Goal: Task Accomplishment & Management: Manage account settings

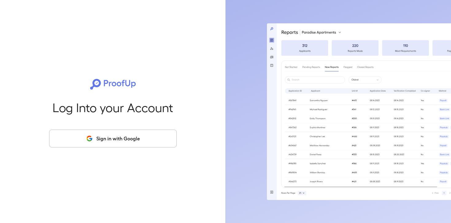
click at [116, 146] on button "Sign in with Google" at bounding box center [113, 138] width 128 height 18
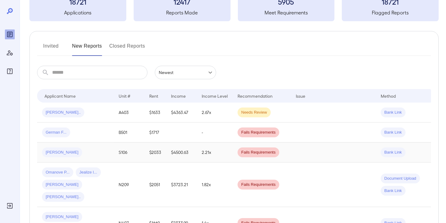
scroll to position [45, 0]
click at [91, 134] on div "German F..." at bounding box center [75, 132] width 67 height 10
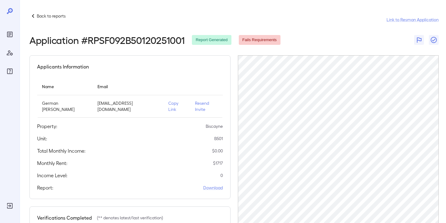
click at [52, 18] on p "Back to reports" at bounding box center [51, 16] width 29 height 6
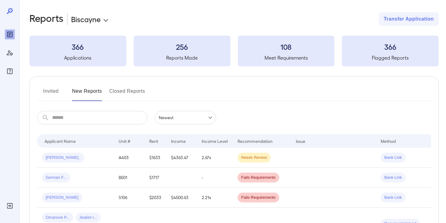
click at [99, 20] on body "**********" at bounding box center [223, 111] width 446 height 223
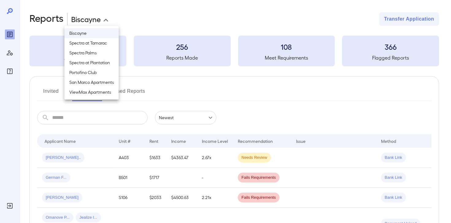
click at [104, 43] on li "Spectra at Tamarac" at bounding box center [91, 43] width 54 height 10
type input "**********"
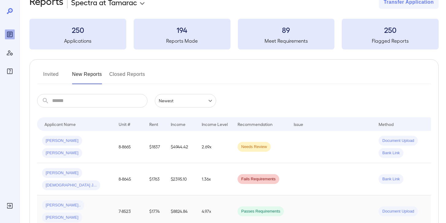
scroll to position [26, 0]
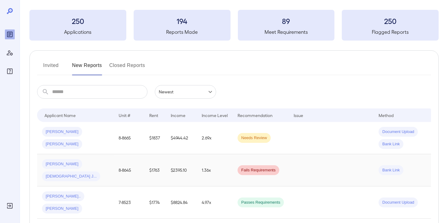
click at [75, 173] on span "[DEMOGRAPHIC_DATA] J..." at bounding box center [71, 176] width 58 height 6
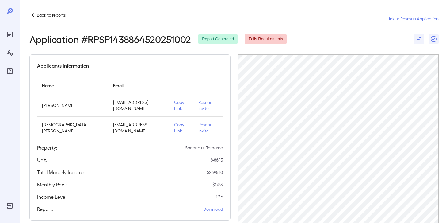
scroll to position [1, 0]
click at [211, 206] on link "Download" at bounding box center [213, 209] width 20 height 6
click at [53, 17] on p "Back to reports" at bounding box center [51, 15] width 29 height 6
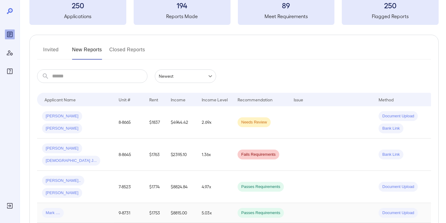
scroll to position [42, 0]
click at [106, 149] on div "[PERSON_NAME] [DEMOGRAPHIC_DATA] J..." at bounding box center [75, 154] width 67 height 22
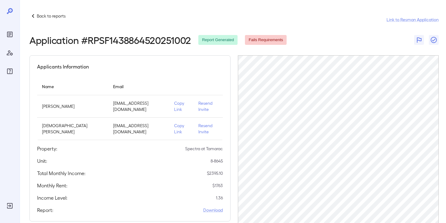
click at [43, 16] on p "Back to reports" at bounding box center [51, 16] width 29 height 6
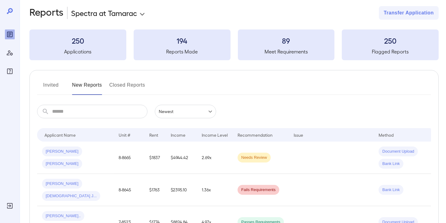
scroll to position [10, 0]
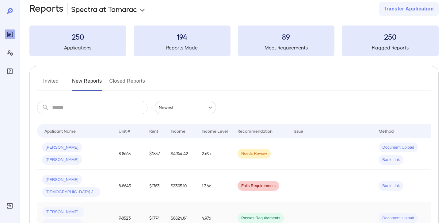
scroll to position [21, 0]
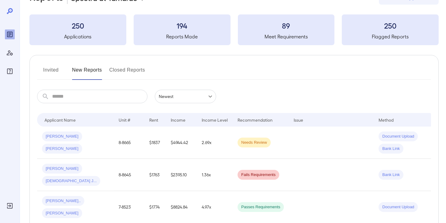
click at [96, 168] on div "[PERSON_NAME] [DEMOGRAPHIC_DATA] J..." at bounding box center [75, 175] width 67 height 22
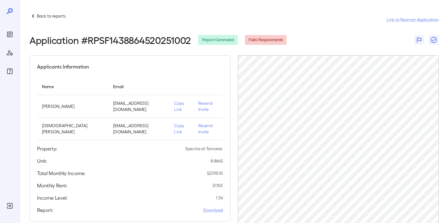
click at [57, 17] on p "Back to reports" at bounding box center [51, 16] width 29 height 6
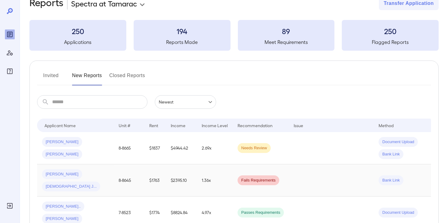
scroll to position [16, 0]
click at [87, 183] on span "[DEMOGRAPHIC_DATA] J..." at bounding box center [71, 186] width 58 height 6
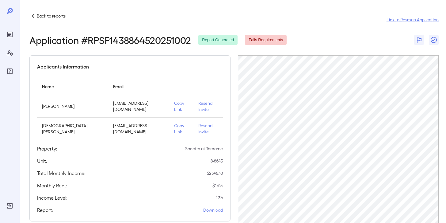
click at [53, 15] on p "Back to reports" at bounding box center [51, 16] width 29 height 6
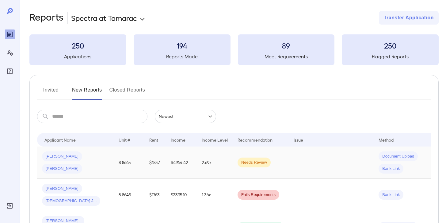
scroll to position [21, 0]
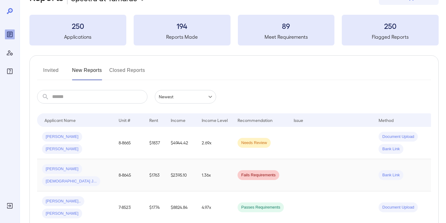
click at [98, 174] on td "[PERSON_NAME] [DEMOGRAPHIC_DATA] J..." at bounding box center [75, 175] width 77 height 32
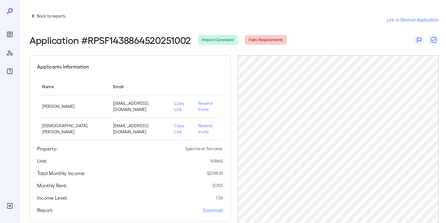
click at [52, 16] on p "Back to reports" at bounding box center [51, 16] width 29 height 6
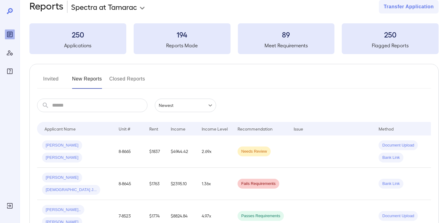
scroll to position [43, 0]
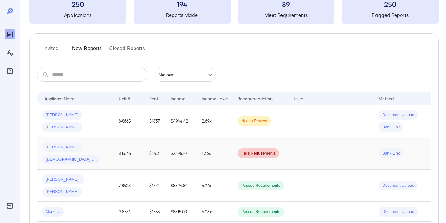
click at [102, 145] on div "[PERSON_NAME] [DEMOGRAPHIC_DATA] J..." at bounding box center [75, 153] width 67 height 22
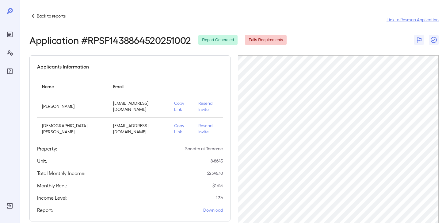
click at [56, 11] on div "Back to reports Link to Resman Application Application # RPSF1438864520251002 R…" at bounding box center [233, 168] width 427 height 337
click at [57, 13] on p "Back to reports" at bounding box center [51, 16] width 29 height 6
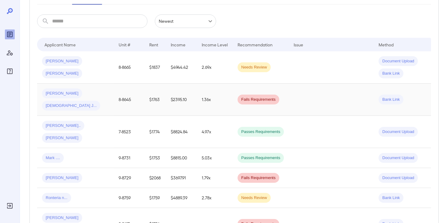
scroll to position [98, 0]
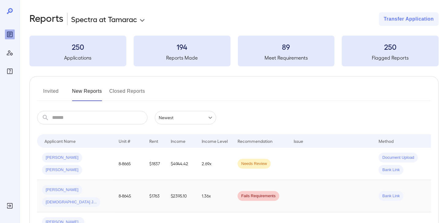
click at [216, 189] on td "1.36x" at bounding box center [215, 196] width 36 height 32
click at [216, 189] on div "**********" at bounding box center [223, 111] width 446 height 223
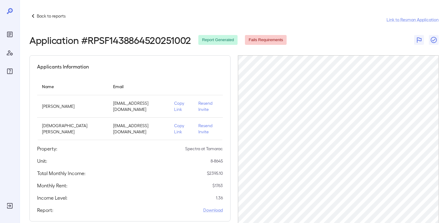
click at [41, 12] on div "Back to reports" at bounding box center [47, 15] width 36 height 7
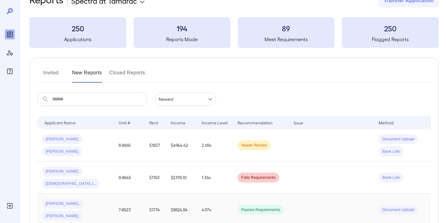
scroll to position [18, 0]
click at [191, 175] on td "$2395.10" at bounding box center [181, 177] width 31 height 32
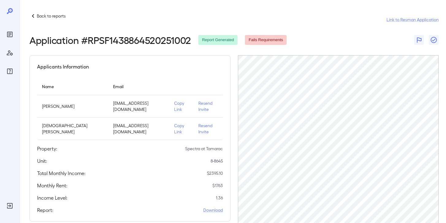
click at [48, 16] on p "Back to reports" at bounding box center [51, 16] width 29 height 6
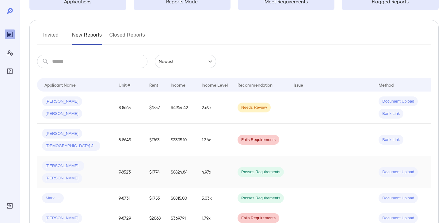
scroll to position [56, 0]
click at [106, 135] on div "[PERSON_NAME] [DEMOGRAPHIC_DATA] J..." at bounding box center [75, 140] width 67 height 22
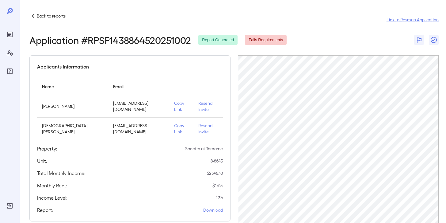
click at [54, 15] on p "Back to reports" at bounding box center [51, 16] width 29 height 6
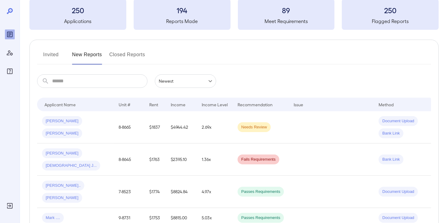
scroll to position [61, 0]
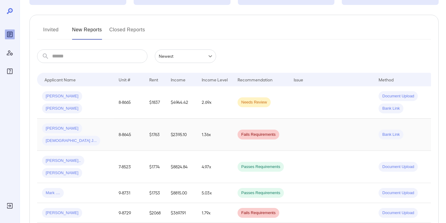
click at [109, 127] on td "[PERSON_NAME] [DEMOGRAPHIC_DATA] J..." at bounding box center [75, 134] width 77 height 32
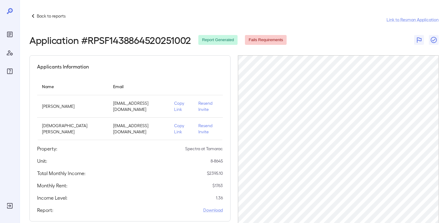
click at [57, 14] on p "Back to reports" at bounding box center [51, 16] width 29 height 6
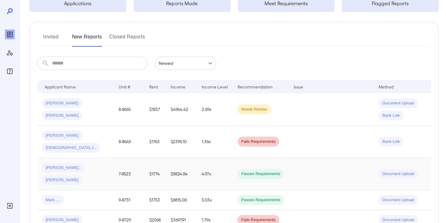
scroll to position [59, 0]
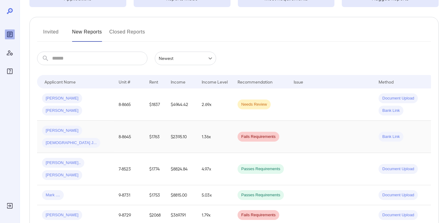
click at [93, 134] on div "[PERSON_NAME] [DEMOGRAPHIC_DATA] J..." at bounding box center [75, 136] width 67 height 22
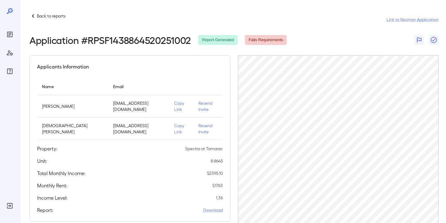
click at [42, 17] on p "Back to reports" at bounding box center [51, 16] width 29 height 6
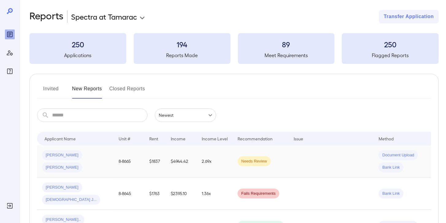
scroll to position [3, 0]
click at [109, 183] on td "[PERSON_NAME] [DEMOGRAPHIC_DATA] J..." at bounding box center [75, 193] width 77 height 32
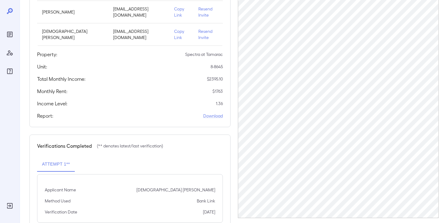
scroll to position [102, 0]
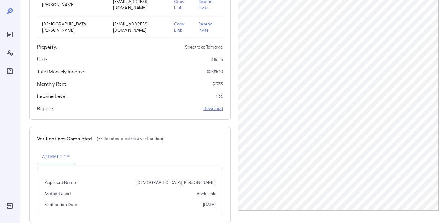
click at [214, 105] on link "Download" at bounding box center [213, 108] width 20 height 6
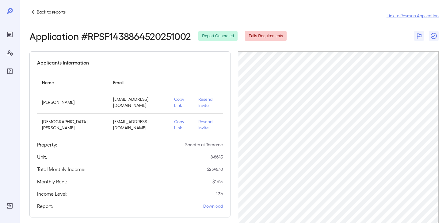
scroll to position [0, 0]
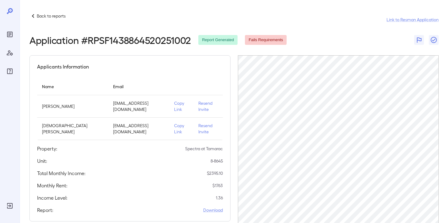
click at [49, 16] on p "Back to reports" at bounding box center [51, 16] width 29 height 6
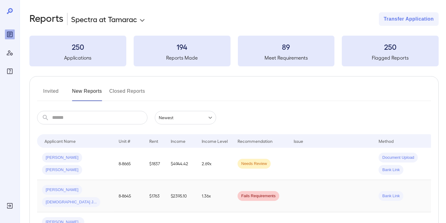
click at [175, 193] on td "$2395.10" at bounding box center [181, 196] width 31 height 32
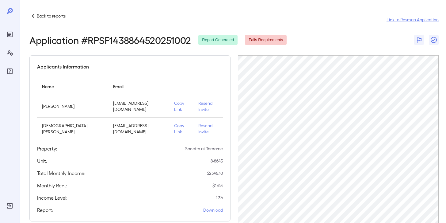
click at [66, 16] on div "Back to reports Link to Resman Application" at bounding box center [234, 19] width 410 height 15
click at [62, 17] on p "Back to reports" at bounding box center [51, 16] width 29 height 6
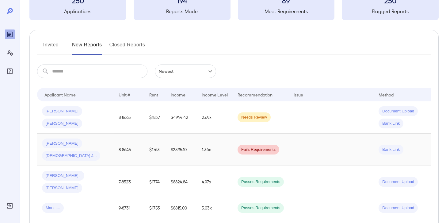
scroll to position [60, 0]
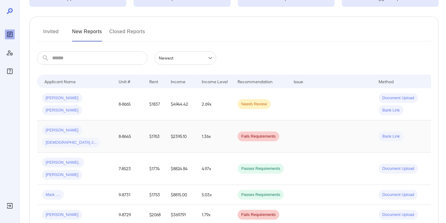
click at [53, 131] on span "[PERSON_NAME]" at bounding box center [62, 130] width 40 height 6
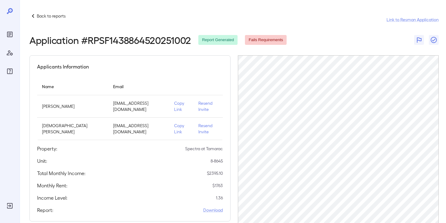
click at [174, 104] on p "Copy Link" at bounding box center [181, 106] width 14 height 12
click at [54, 16] on p "Back to reports" at bounding box center [51, 16] width 29 height 6
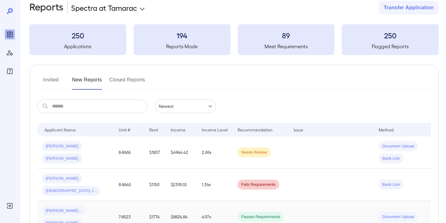
scroll to position [11, 0]
click at [106, 181] on div "[PERSON_NAME] [DEMOGRAPHIC_DATA] J..." at bounding box center [75, 184] width 67 height 22
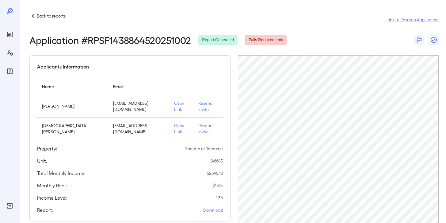
click at [47, 17] on p "Back to reports" at bounding box center [51, 16] width 29 height 6
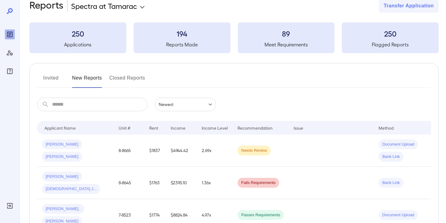
scroll to position [91, 0]
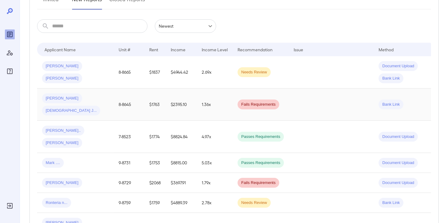
click at [95, 101] on div "[PERSON_NAME] [DEMOGRAPHIC_DATA] J..." at bounding box center [75, 104] width 67 height 22
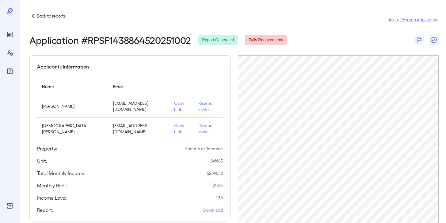
click at [43, 15] on p "Back to reports" at bounding box center [51, 16] width 29 height 6
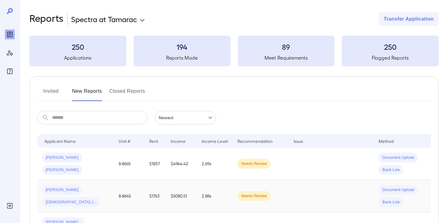
click at [108, 196] on div "[PERSON_NAME] [DEMOGRAPHIC_DATA] J..." at bounding box center [75, 196] width 67 height 22
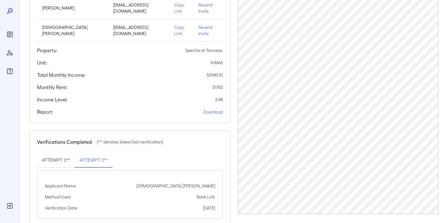
scroll to position [102, 0]
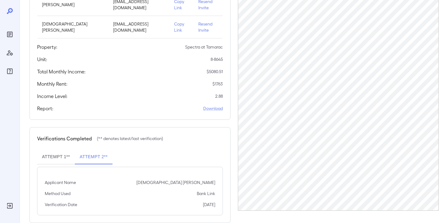
click at [93, 149] on button "Attempt 2**" at bounding box center [94, 156] width 38 height 15
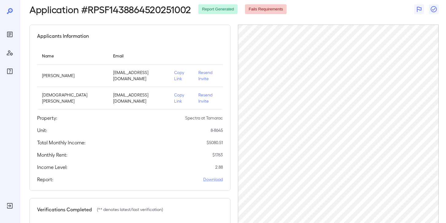
scroll to position [0, 0]
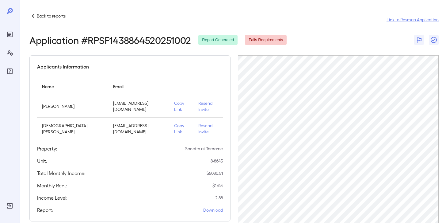
click at [52, 15] on p "Back to reports" at bounding box center [51, 16] width 29 height 6
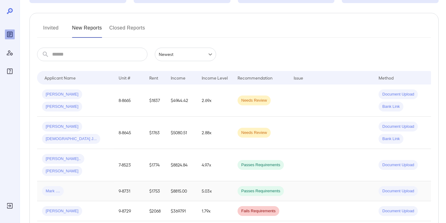
scroll to position [63, 0]
